Goal: Transaction & Acquisition: Subscribe to service/newsletter

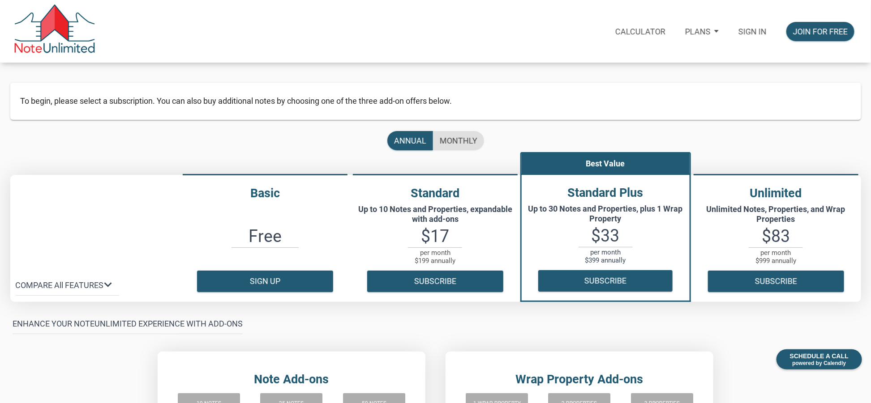
click at [715, 30] on div "Plans" at bounding box center [701, 31] width 53 height 32
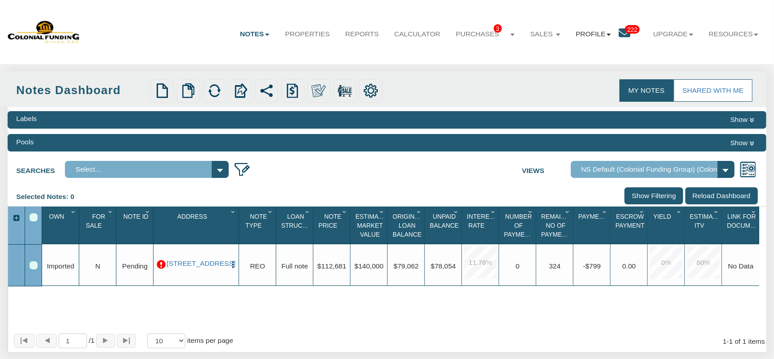
click at [598, 34] on link "Profile" at bounding box center [593, 34] width 51 height 25
click at [561, 56] on link "Settings" at bounding box center [601, 57] width 90 height 13
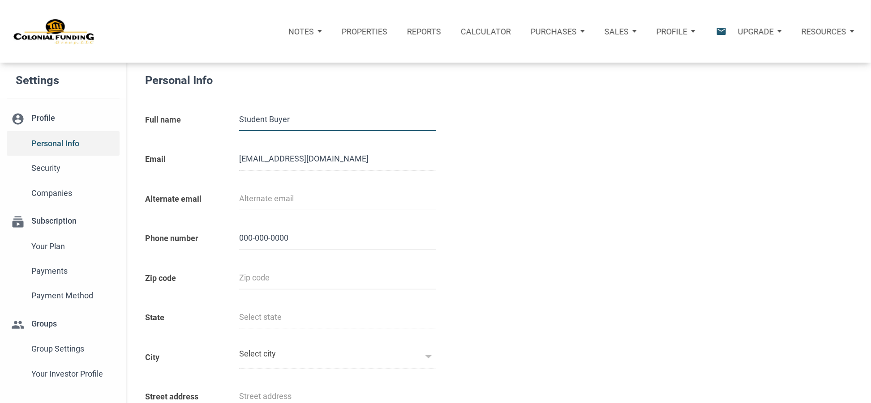
type input "0000000000"
select select
click at [54, 222] on li "subscriptions Subscription Your plan Payments Payment Method" at bounding box center [63, 256] width 126 height 103
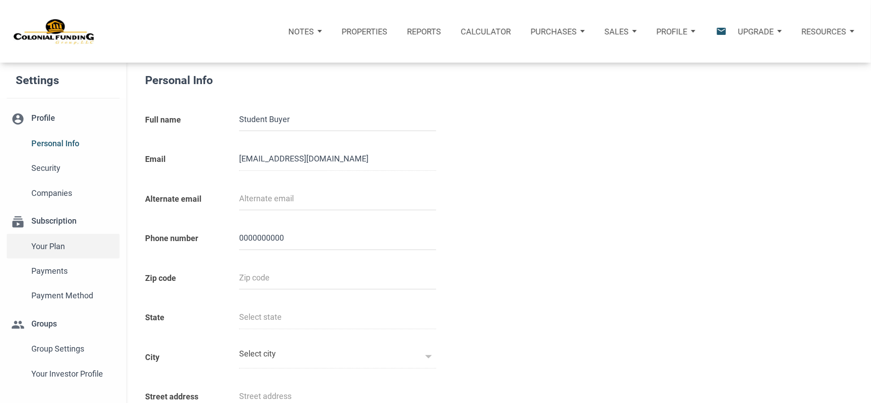
click at [54, 246] on span "Your plan" at bounding box center [73, 247] width 84 height 16
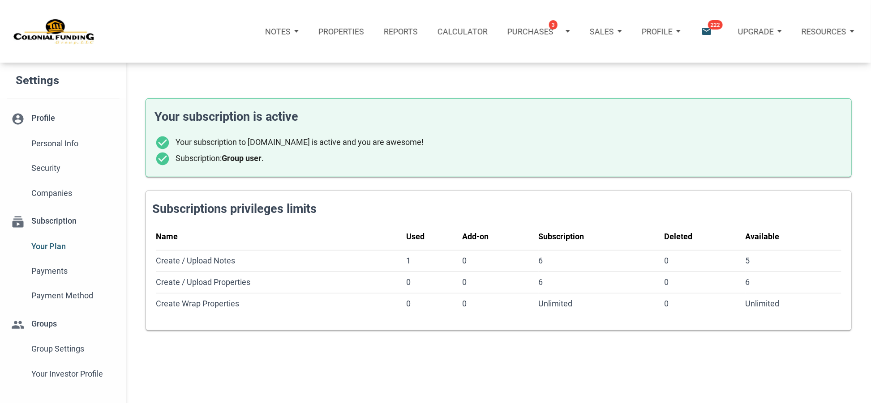
click at [778, 31] on div "Upgrade" at bounding box center [760, 31] width 64 height 32
click at [710, 57] on link "Personal" at bounding box center [737, 59] width 103 height 21
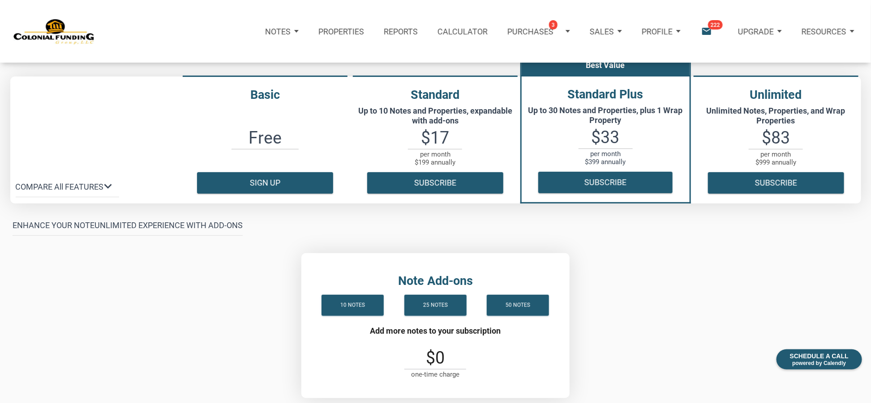
scroll to position [81, 0]
